Goal: Information Seeking & Learning: Learn about a topic

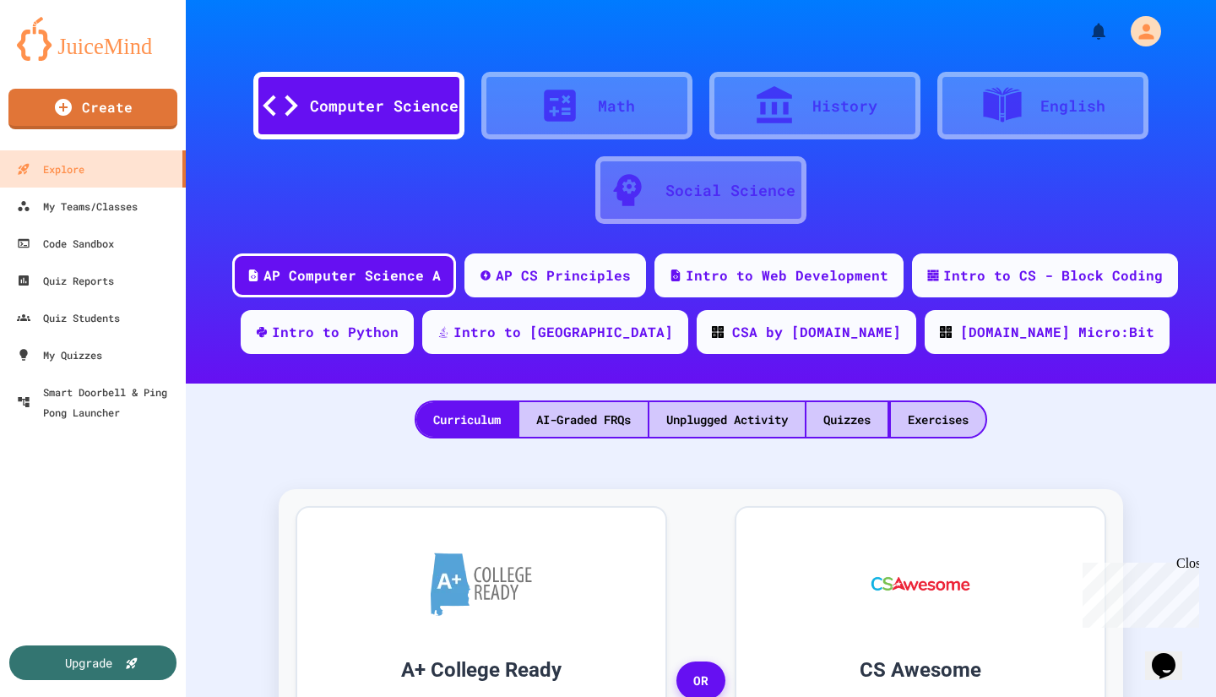
click at [828, 280] on div "Intro to Web Development" at bounding box center [787, 275] width 203 height 20
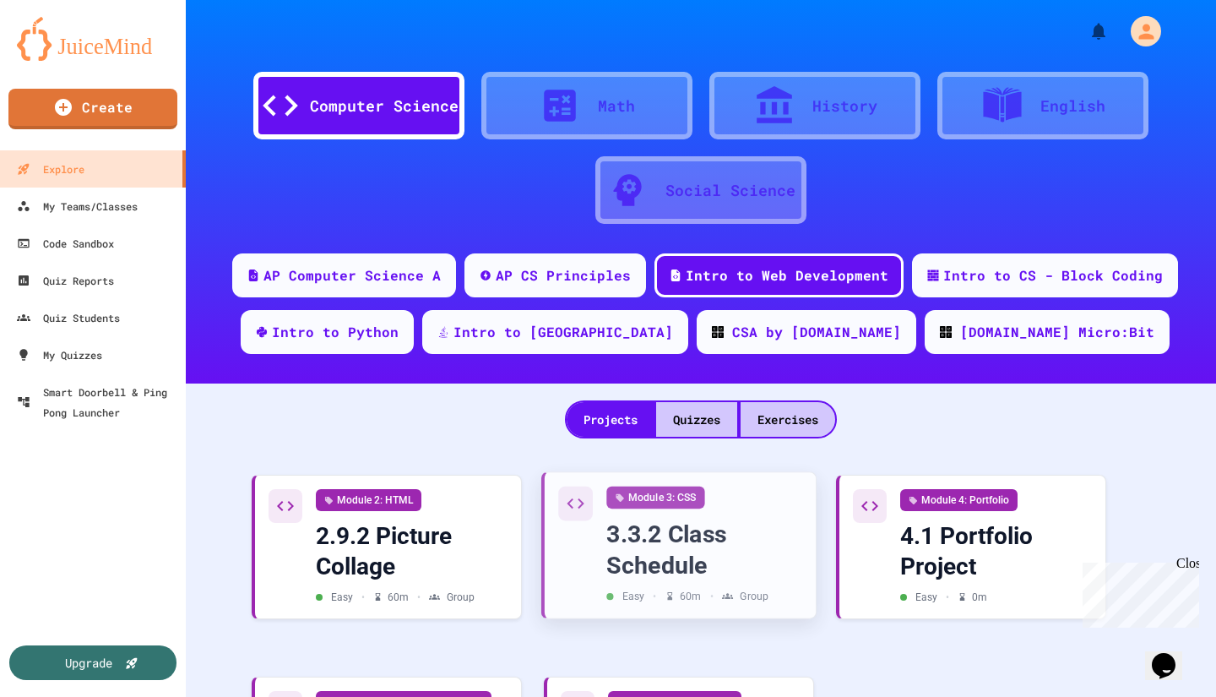
scroll to position [182, 0]
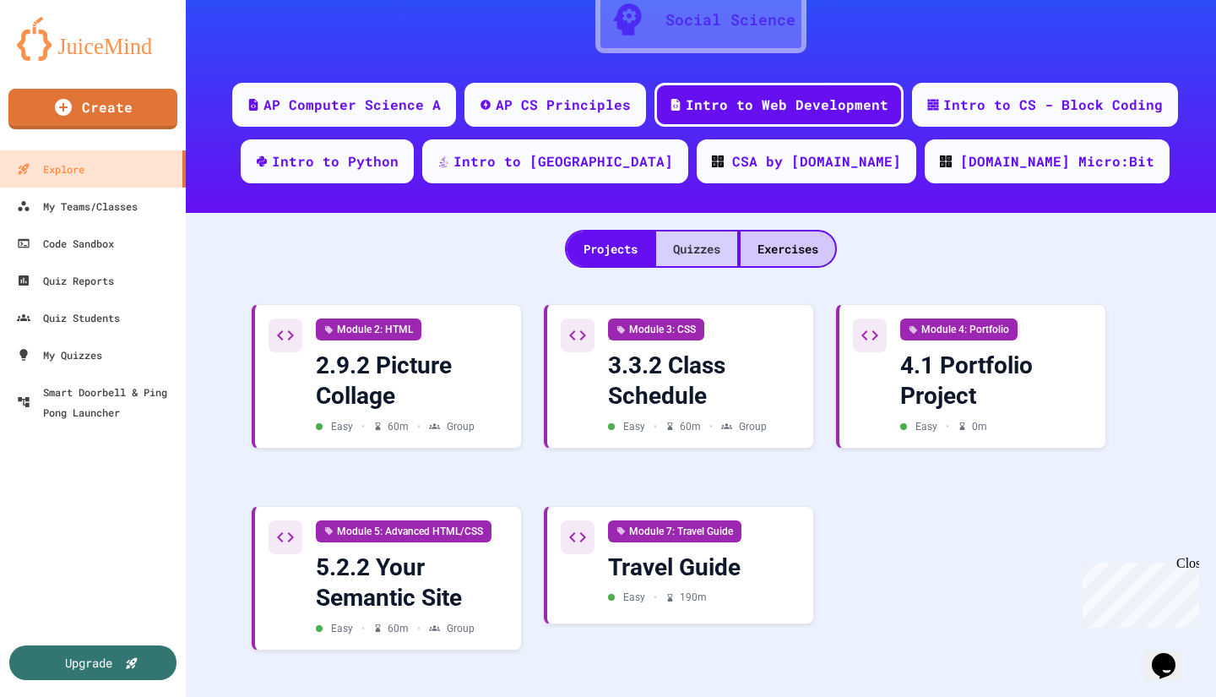
click at [707, 239] on div "Quizzes" at bounding box center [696, 248] width 81 height 35
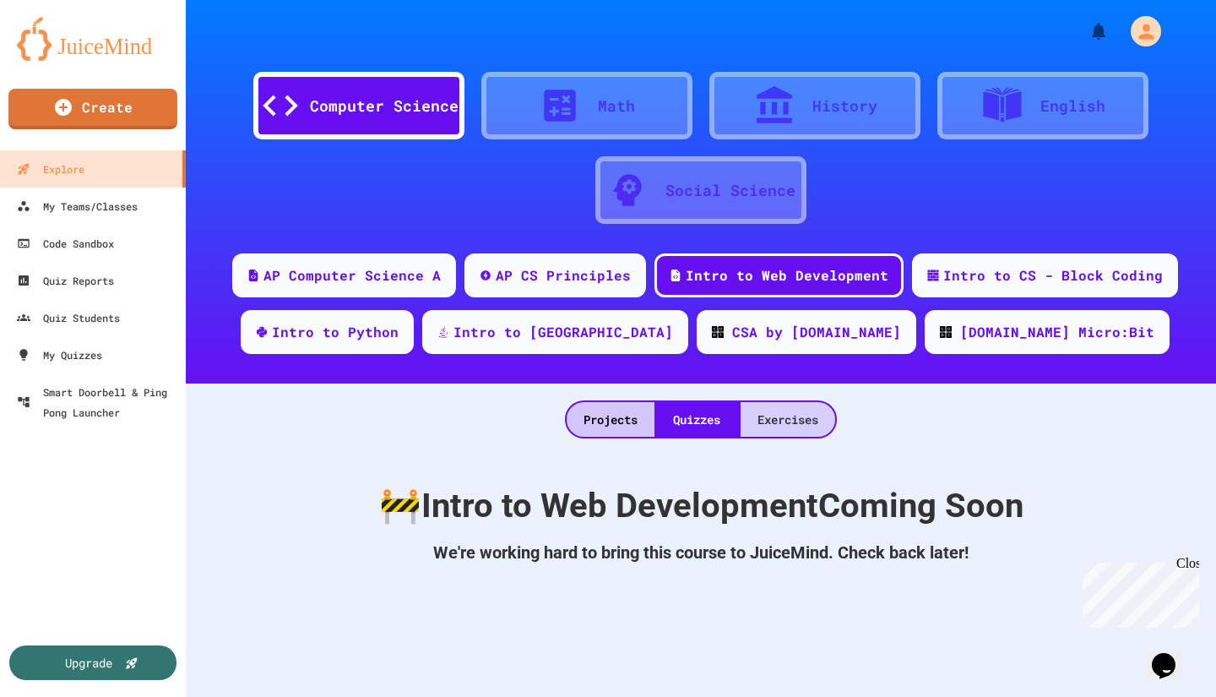
click at [794, 434] on div "Exercises" at bounding box center [788, 419] width 95 height 35
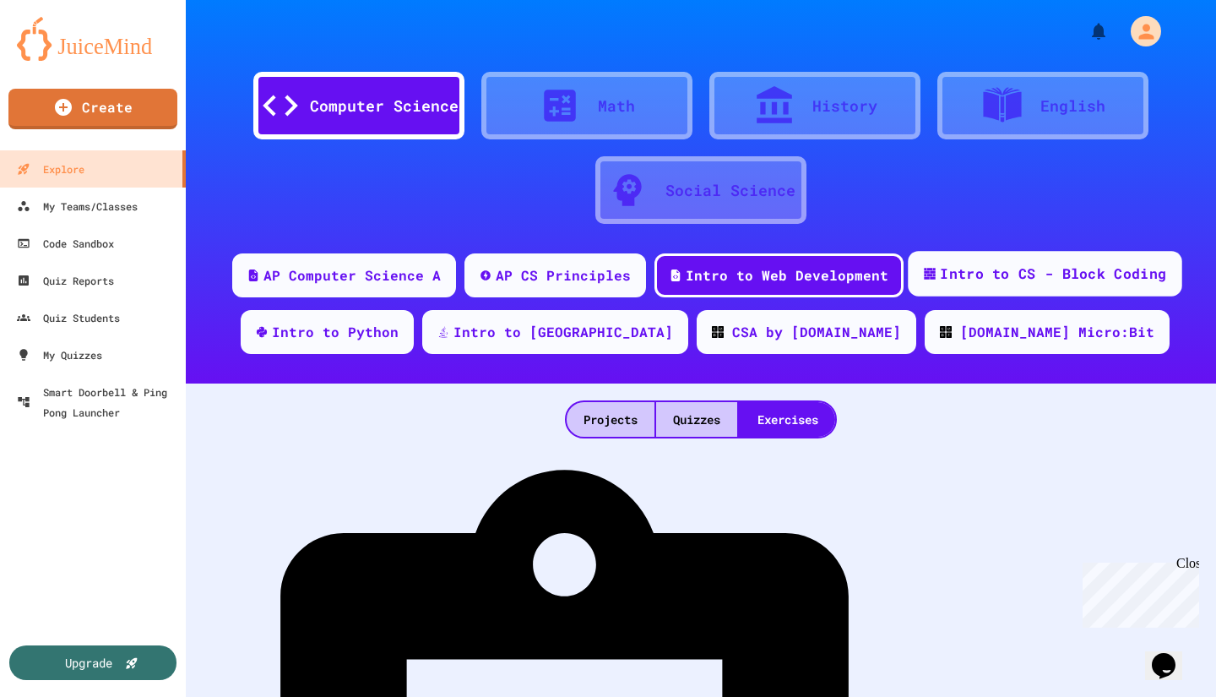
click at [1002, 296] on div "Intro to CS - Block Coding" at bounding box center [1045, 274] width 274 height 46
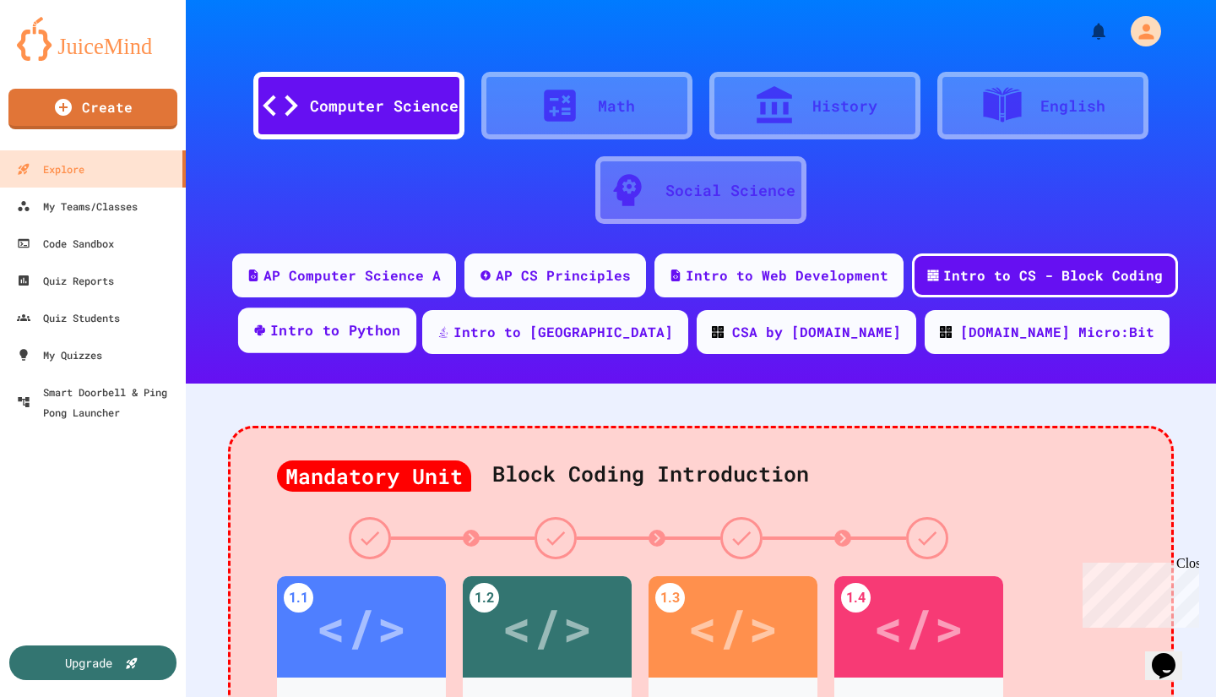
click at [401, 334] on div "Intro to Python" at bounding box center [335, 330] width 131 height 21
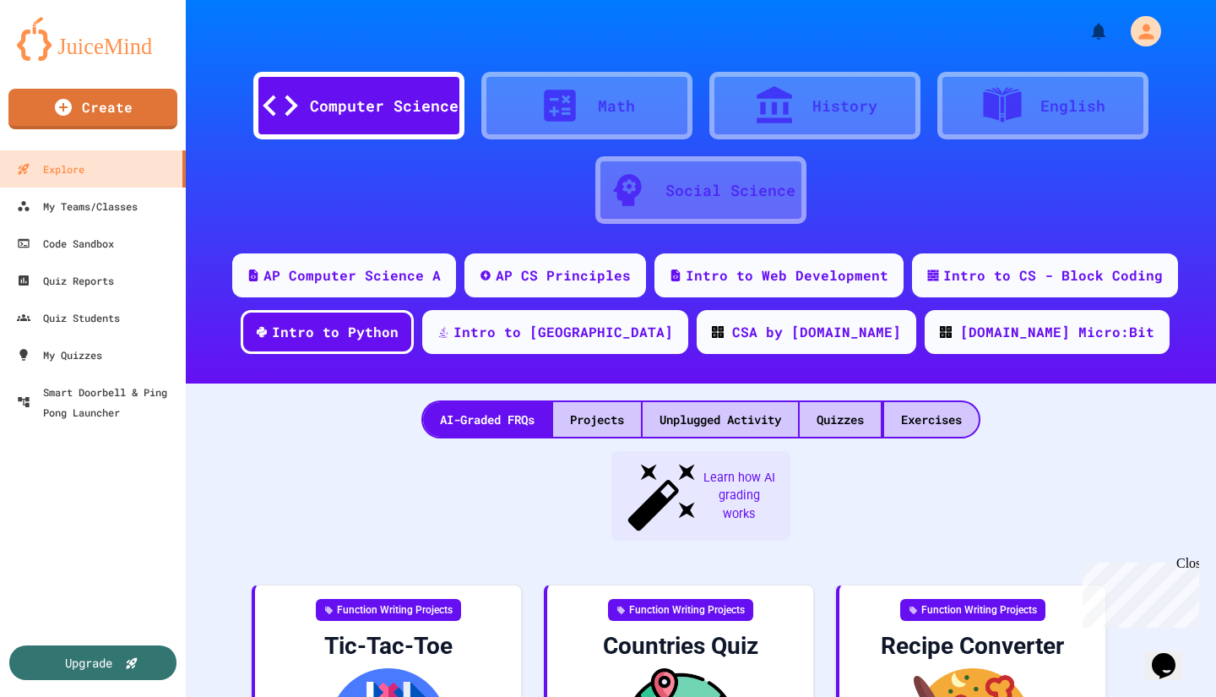
click at [633, 100] on div "Math" at bounding box center [586, 106] width 211 height 68
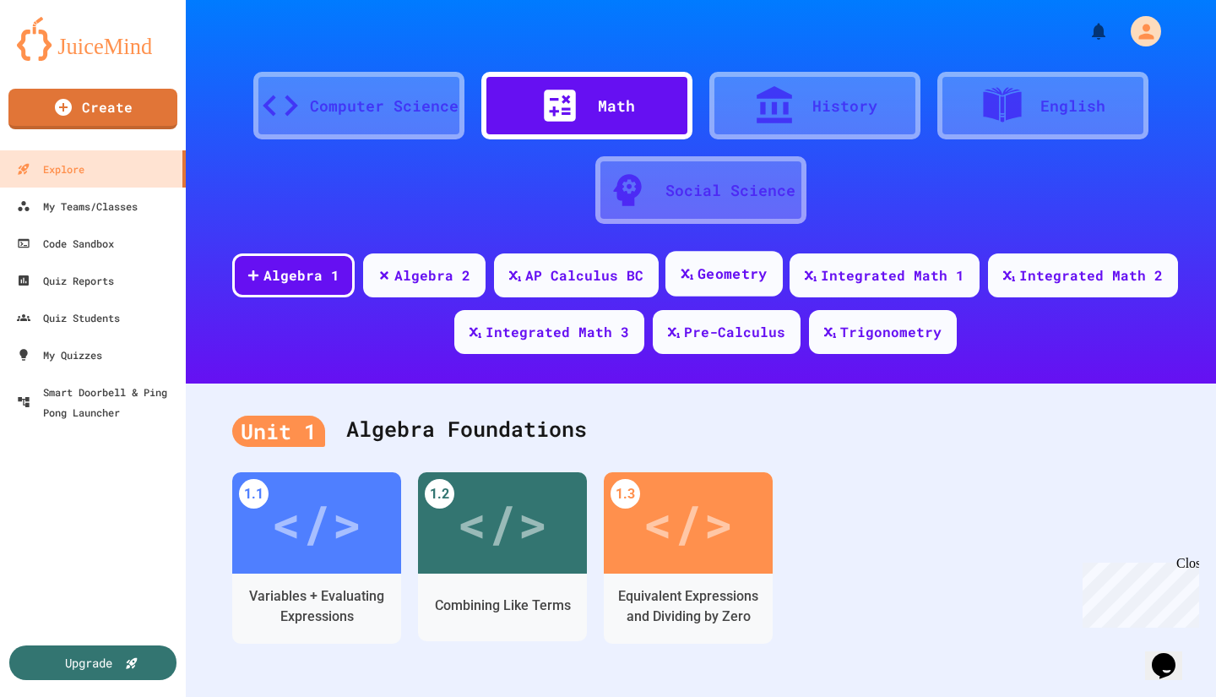
click at [726, 281] on div "Geometry" at bounding box center [732, 273] width 69 height 21
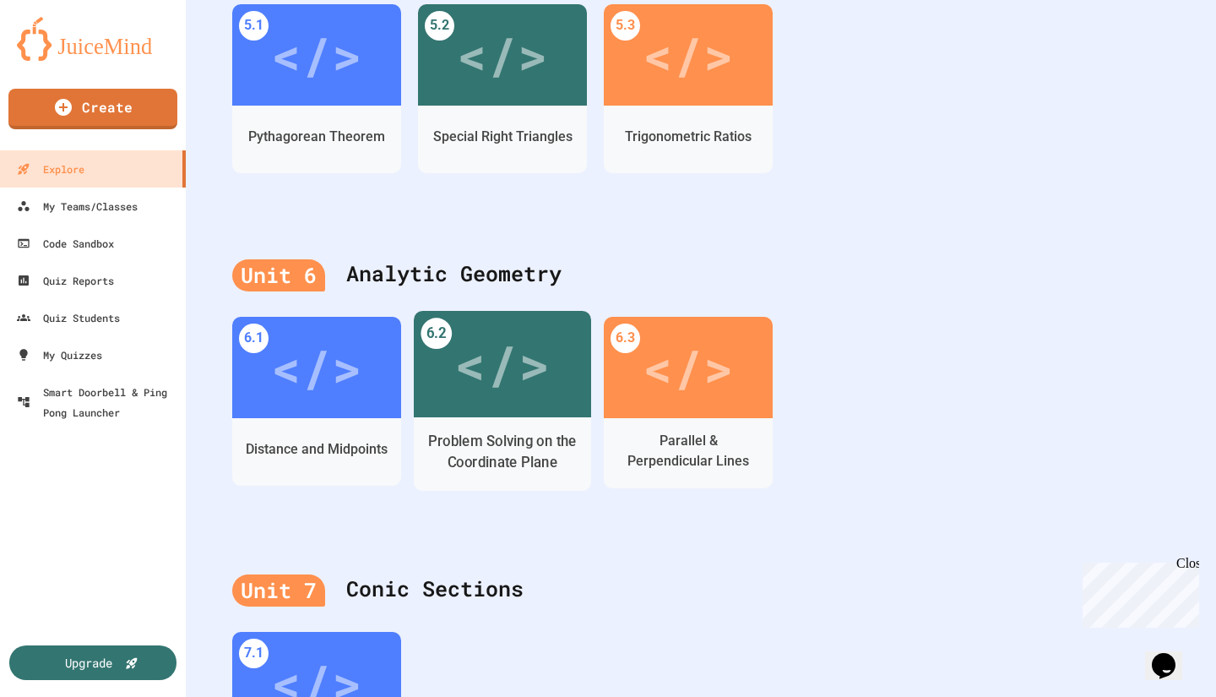
scroll to position [1747, 0]
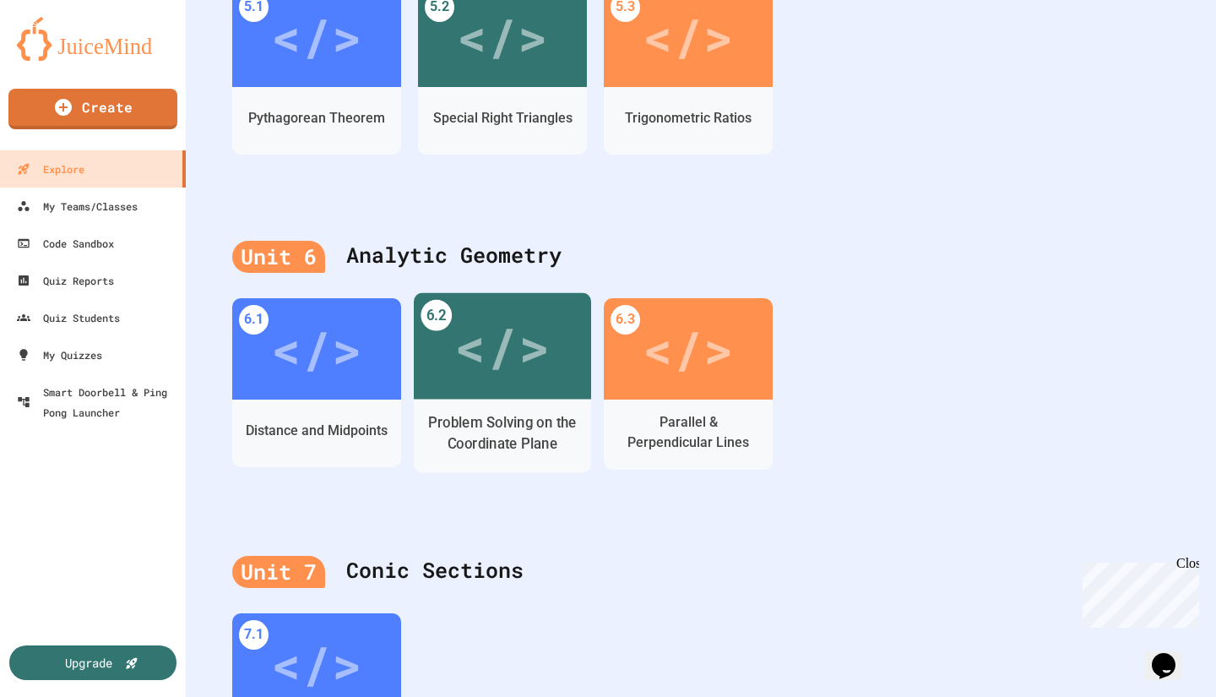
click at [557, 394] on div "</>" at bounding box center [502, 345] width 177 height 106
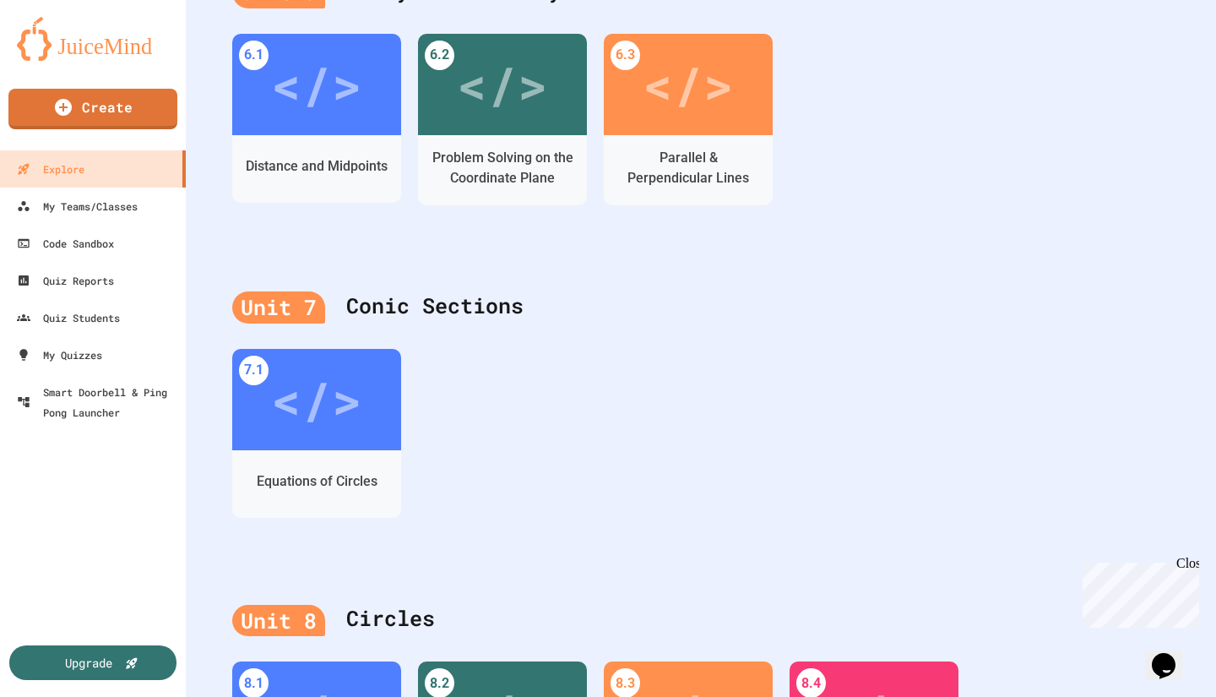
scroll to position [1998, 0]
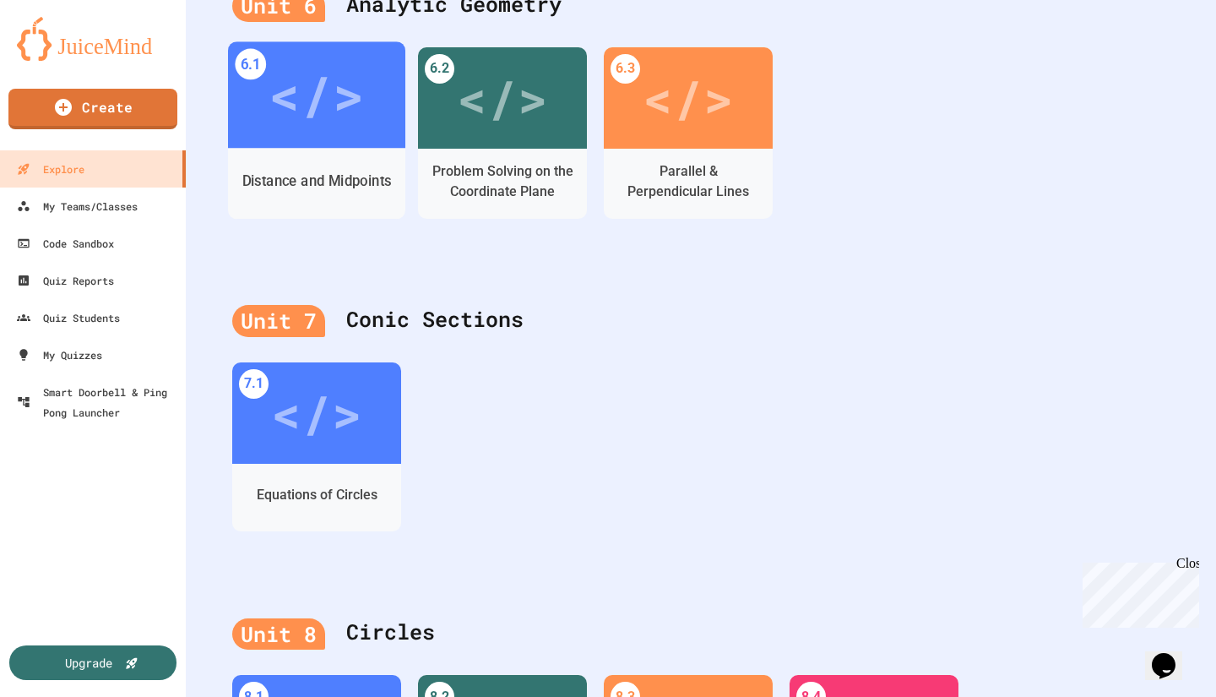
click at [360, 171] on div "Distance and Midpoints" at bounding box center [316, 181] width 149 height 21
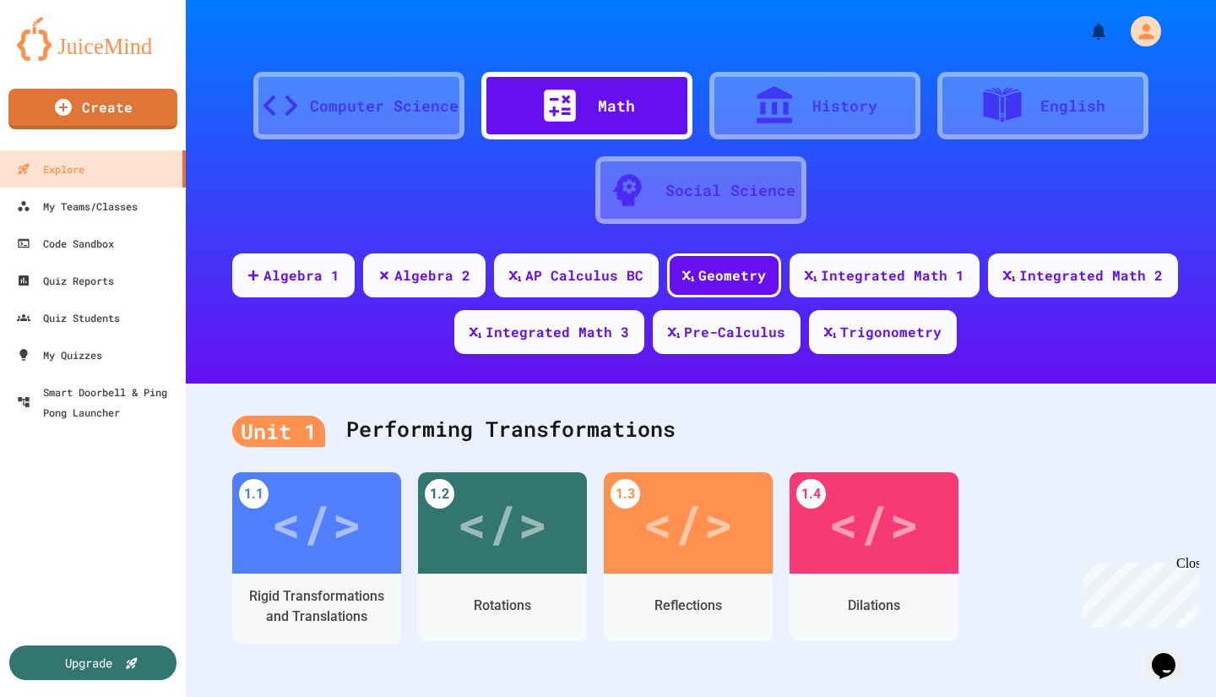
click at [762, 211] on div "Social Science" at bounding box center [700, 190] width 211 height 68
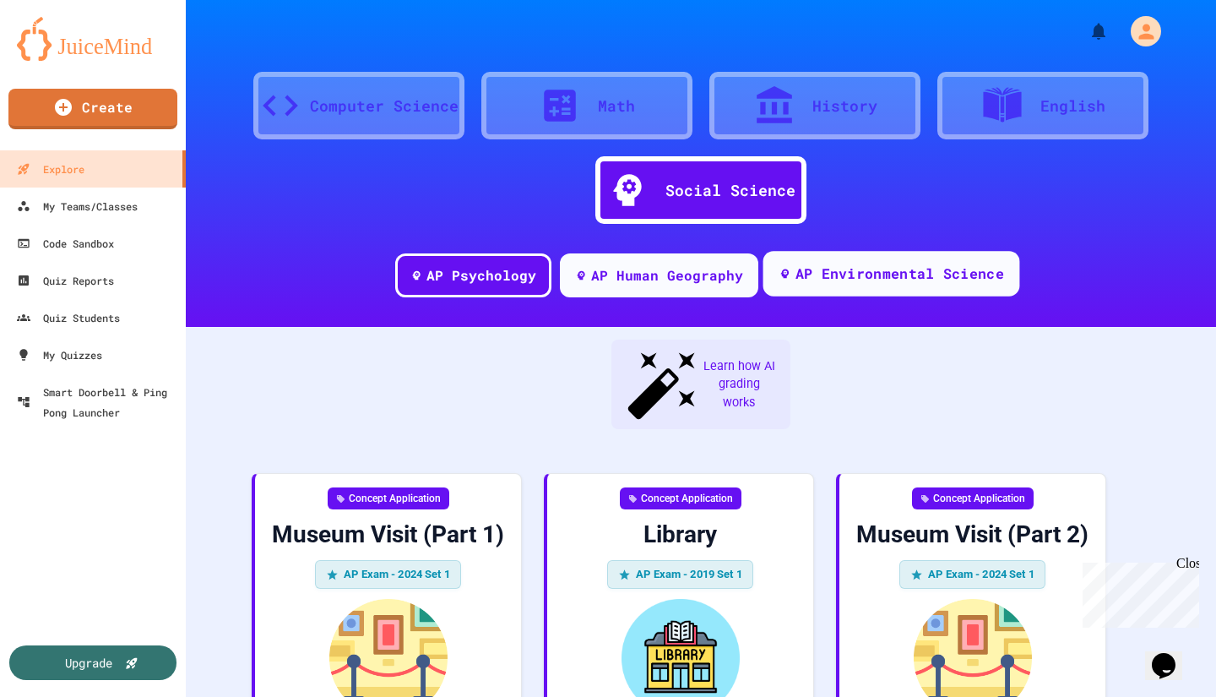
click at [839, 254] on div "AP Environmental Science" at bounding box center [891, 274] width 257 height 46
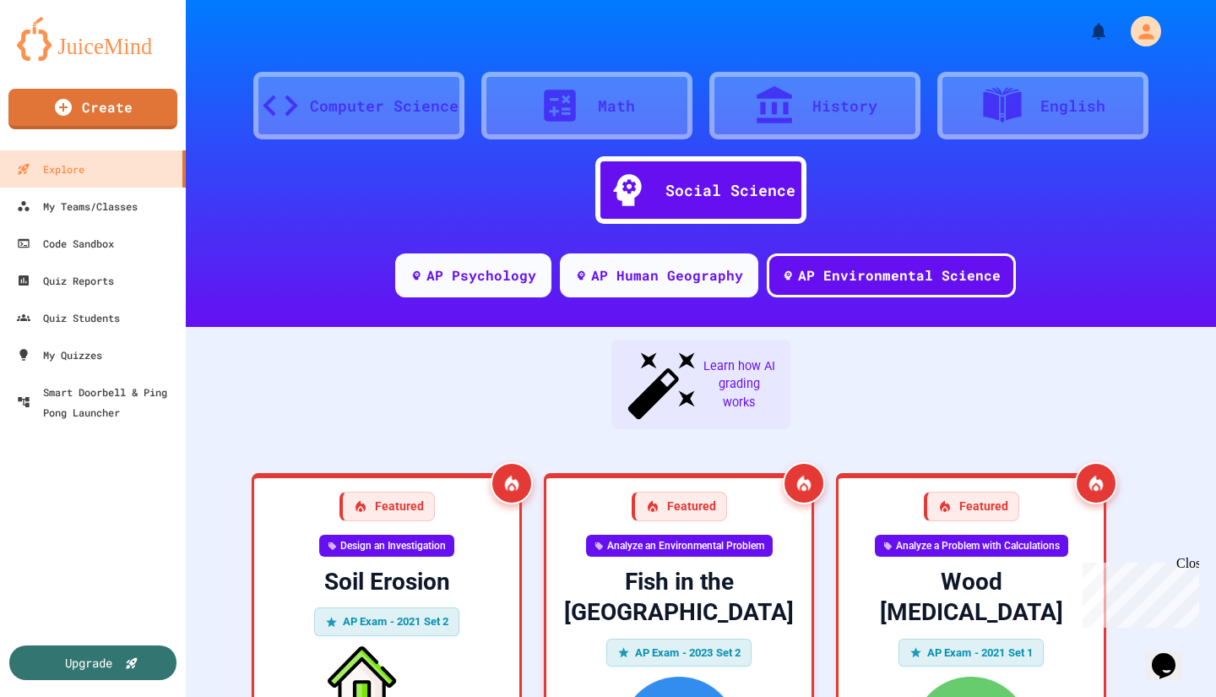
click at [981, 119] on icon at bounding box center [1002, 105] width 42 height 42
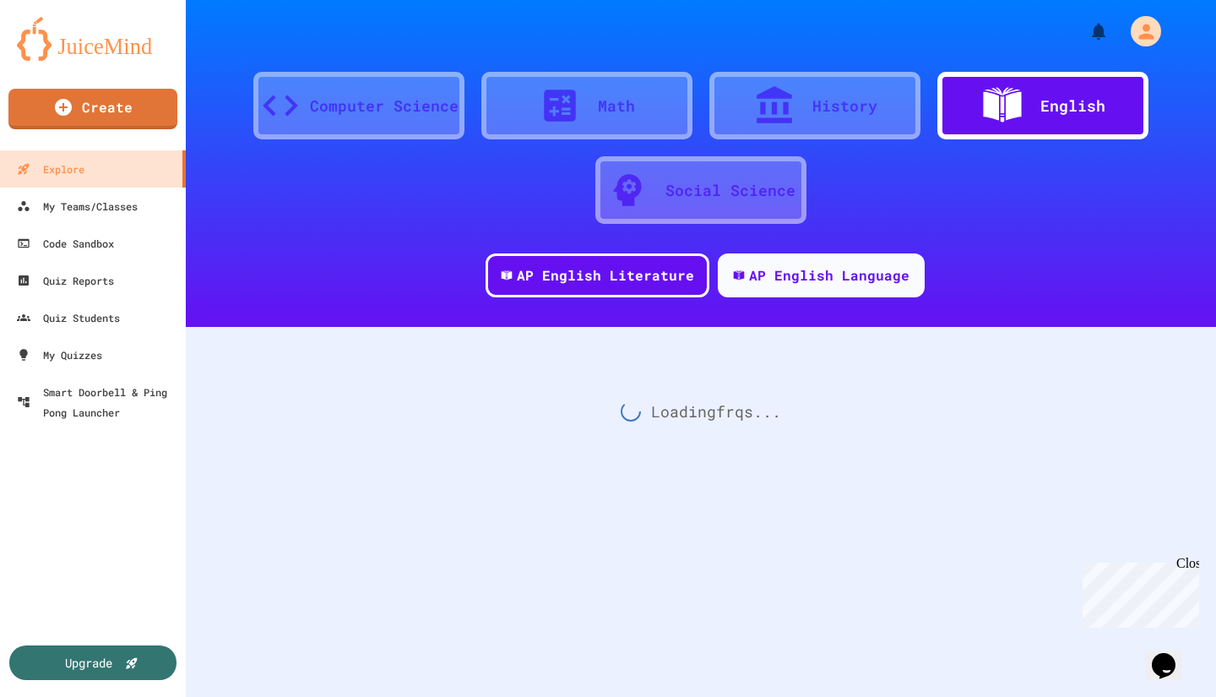
click at [983, 114] on icon at bounding box center [1002, 104] width 38 height 35
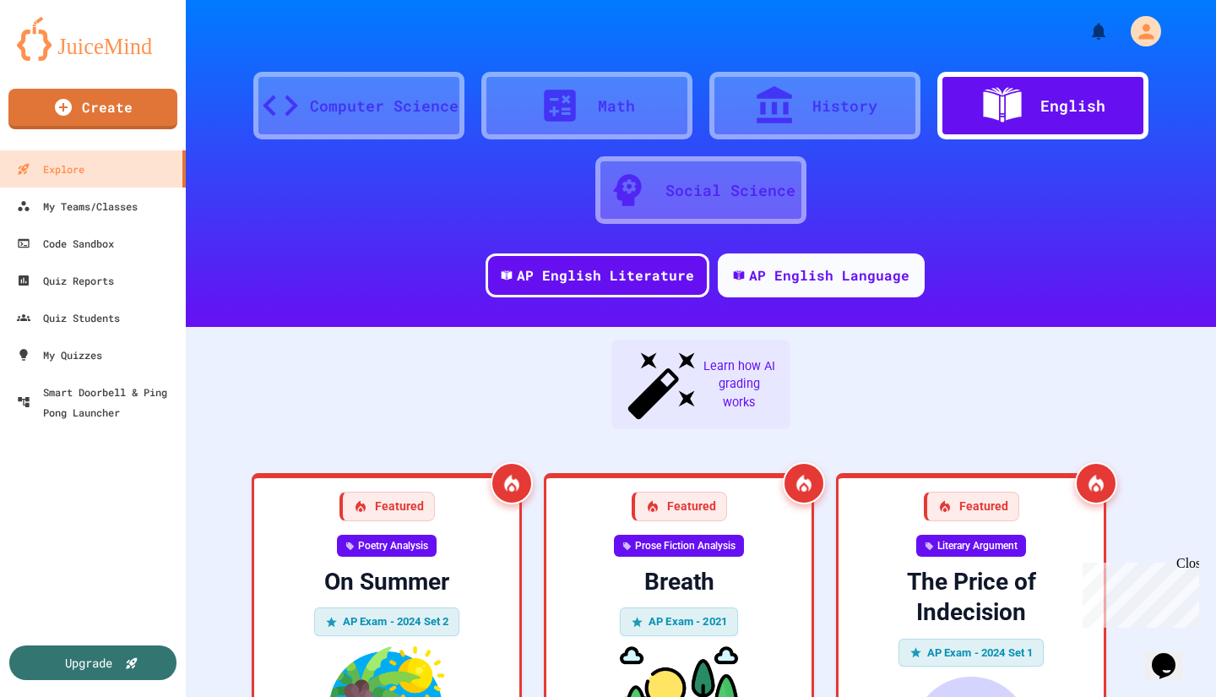
click at [356, 114] on div "Computer Science" at bounding box center [384, 106] width 149 height 23
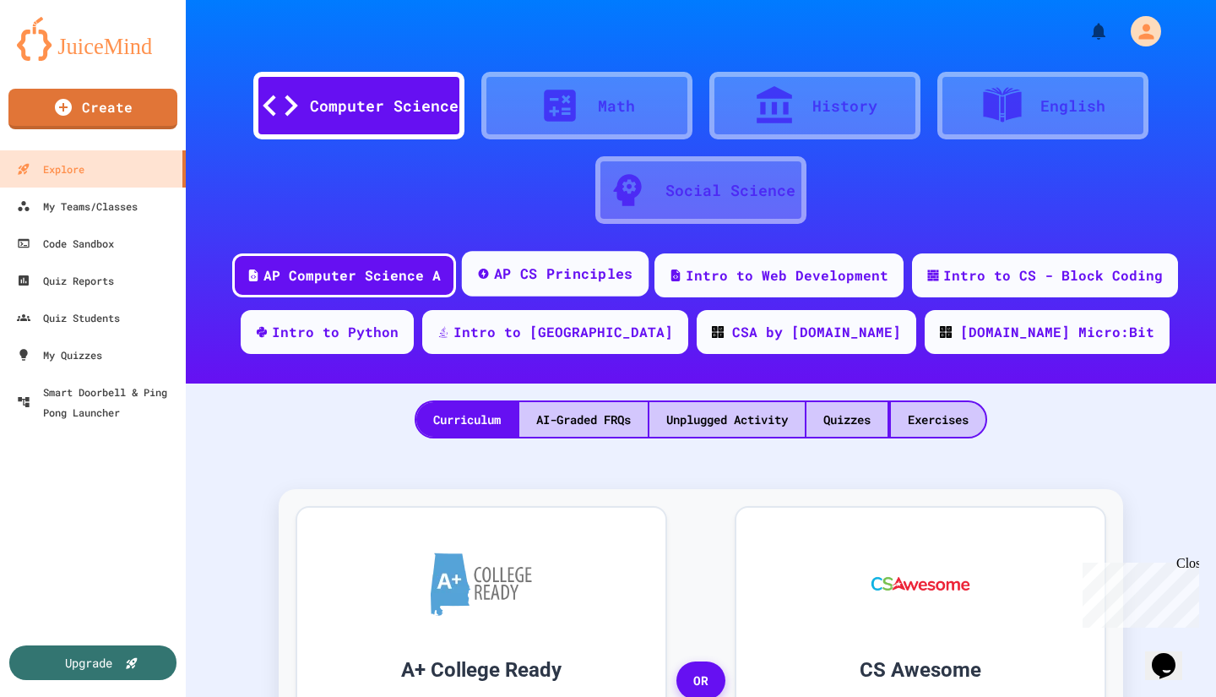
click at [598, 296] on div "AP CS Principles" at bounding box center [555, 274] width 187 height 46
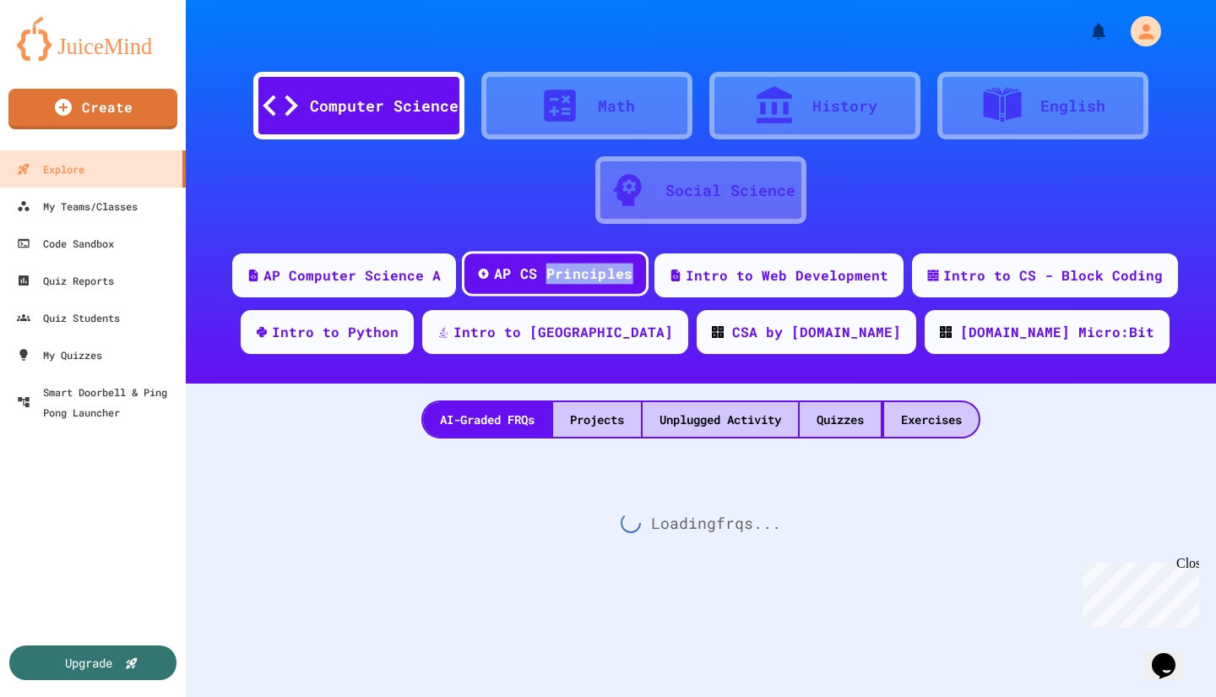
click at [598, 296] on div "AP CS Principles" at bounding box center [555, 274] width 187 height 46
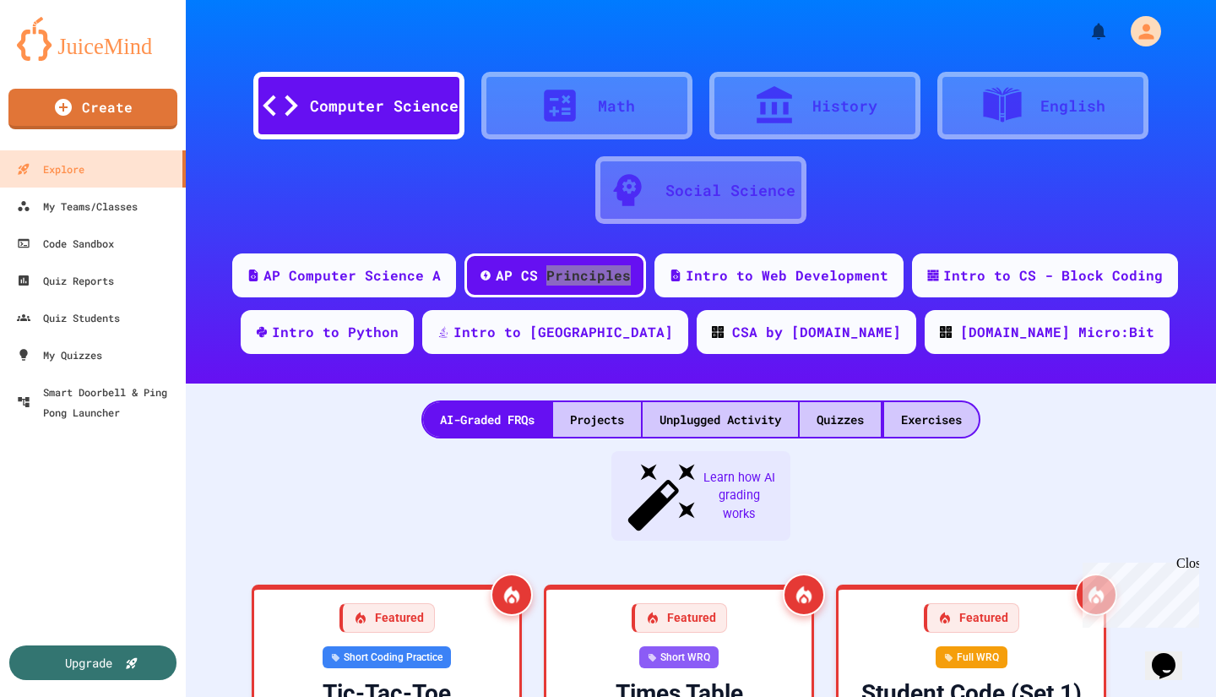
click at [1189, 567] on div "Close" at bounding box center [1186, 566] width 21 height 21
